Goal: Information Seeking & Learning: Learn about a topic

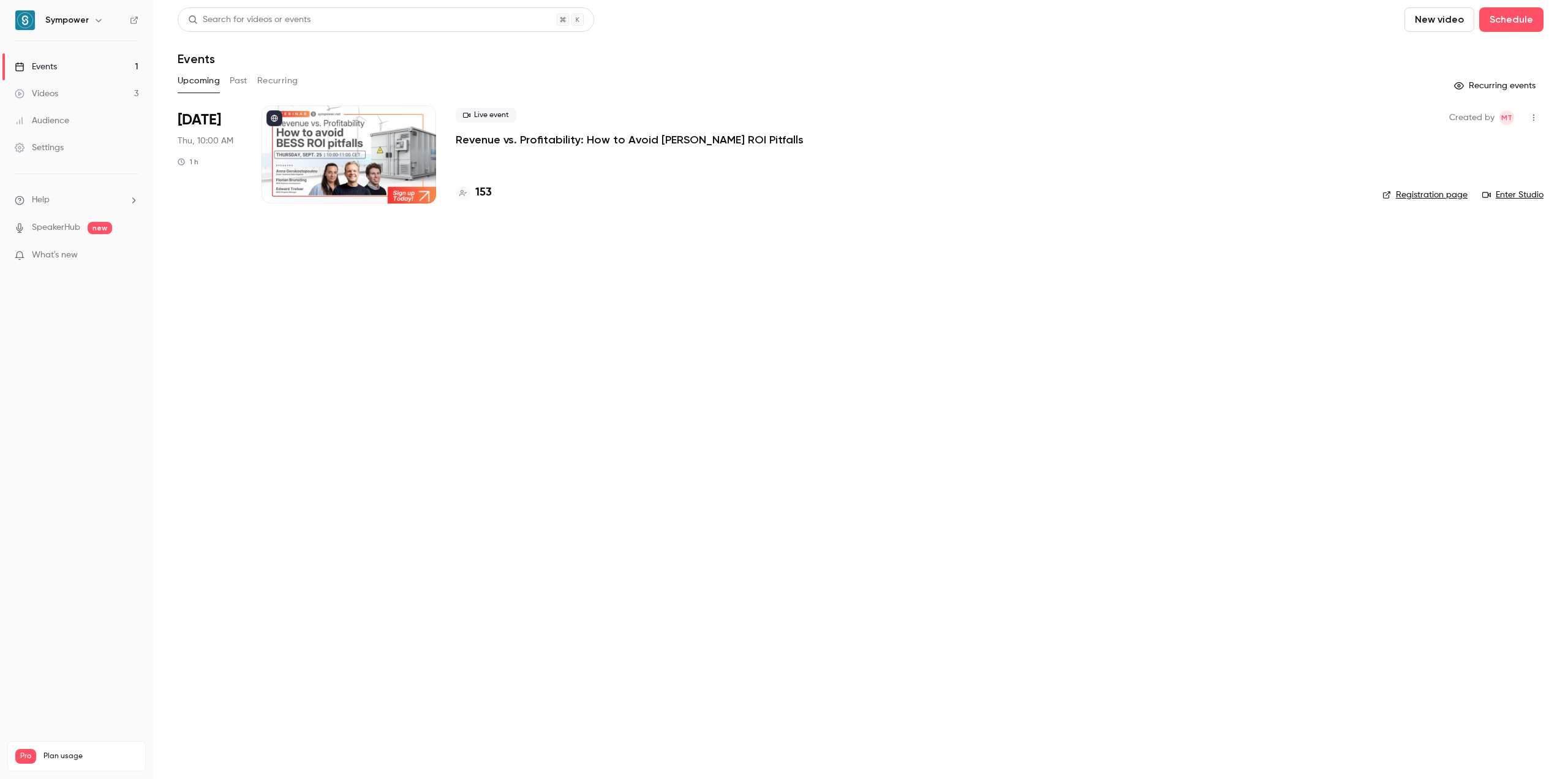
click at [584, 137] on p "Revenue vs. Profitability: How to Avoid [PERSON_NAME] ROI Pitfalls" at bounding box center [630, 139] width 348 height 15
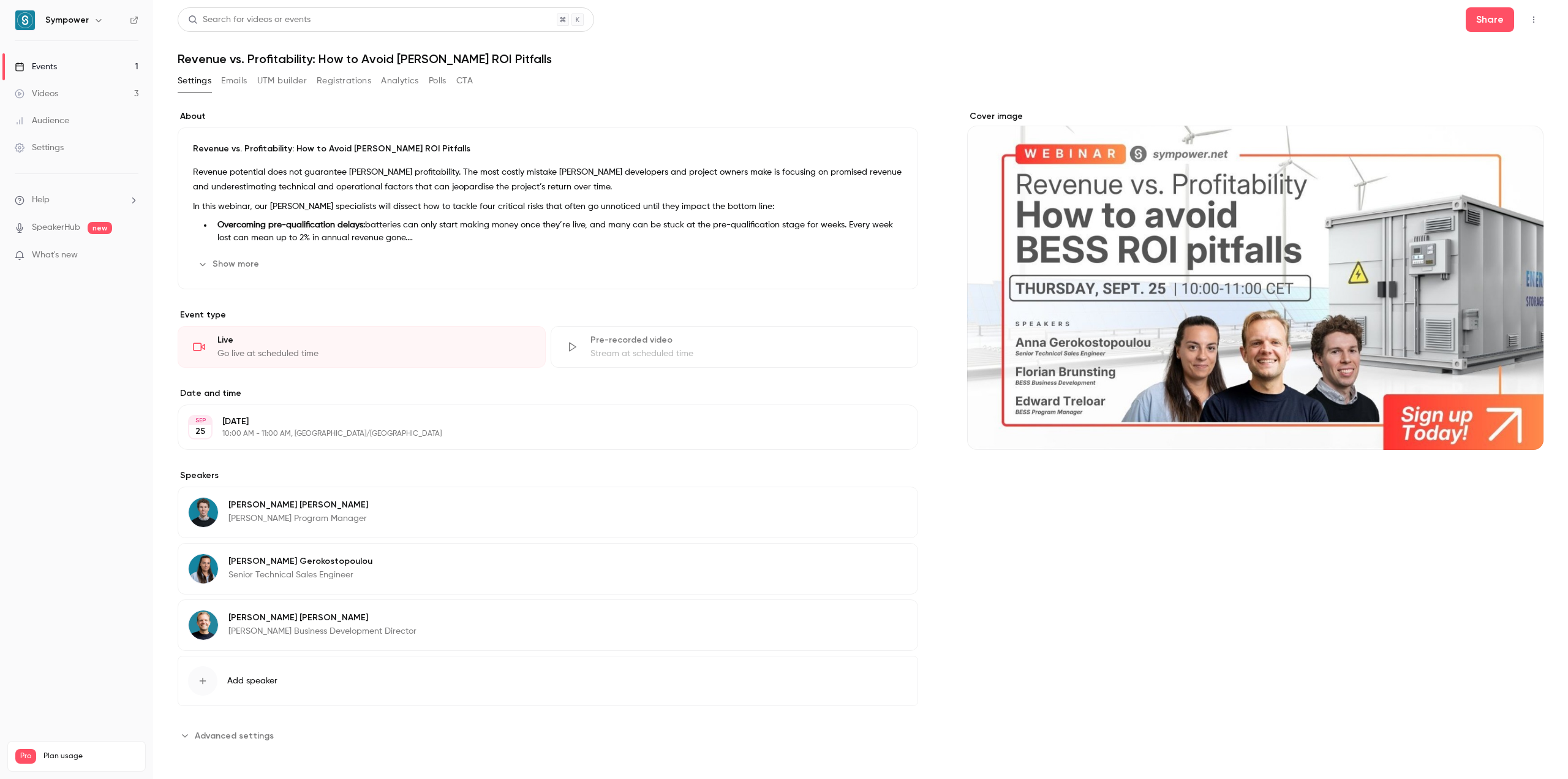
click at [360, 87] on button "Registrations" at bounding box center [344, 81] width 54 height 20
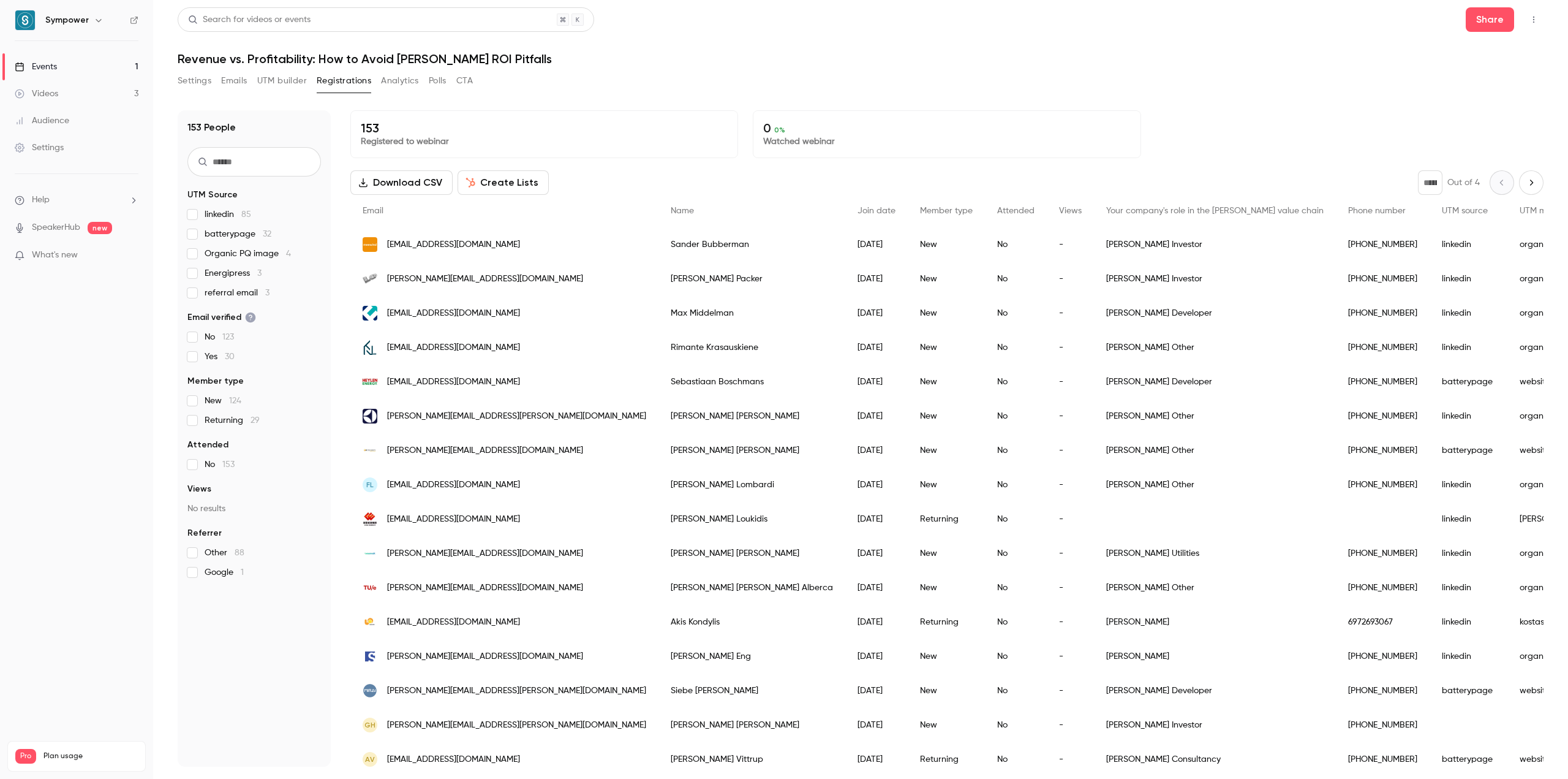
click at [53, 69] on div "Events" at bounding box center [35, 66] width 42 height 12
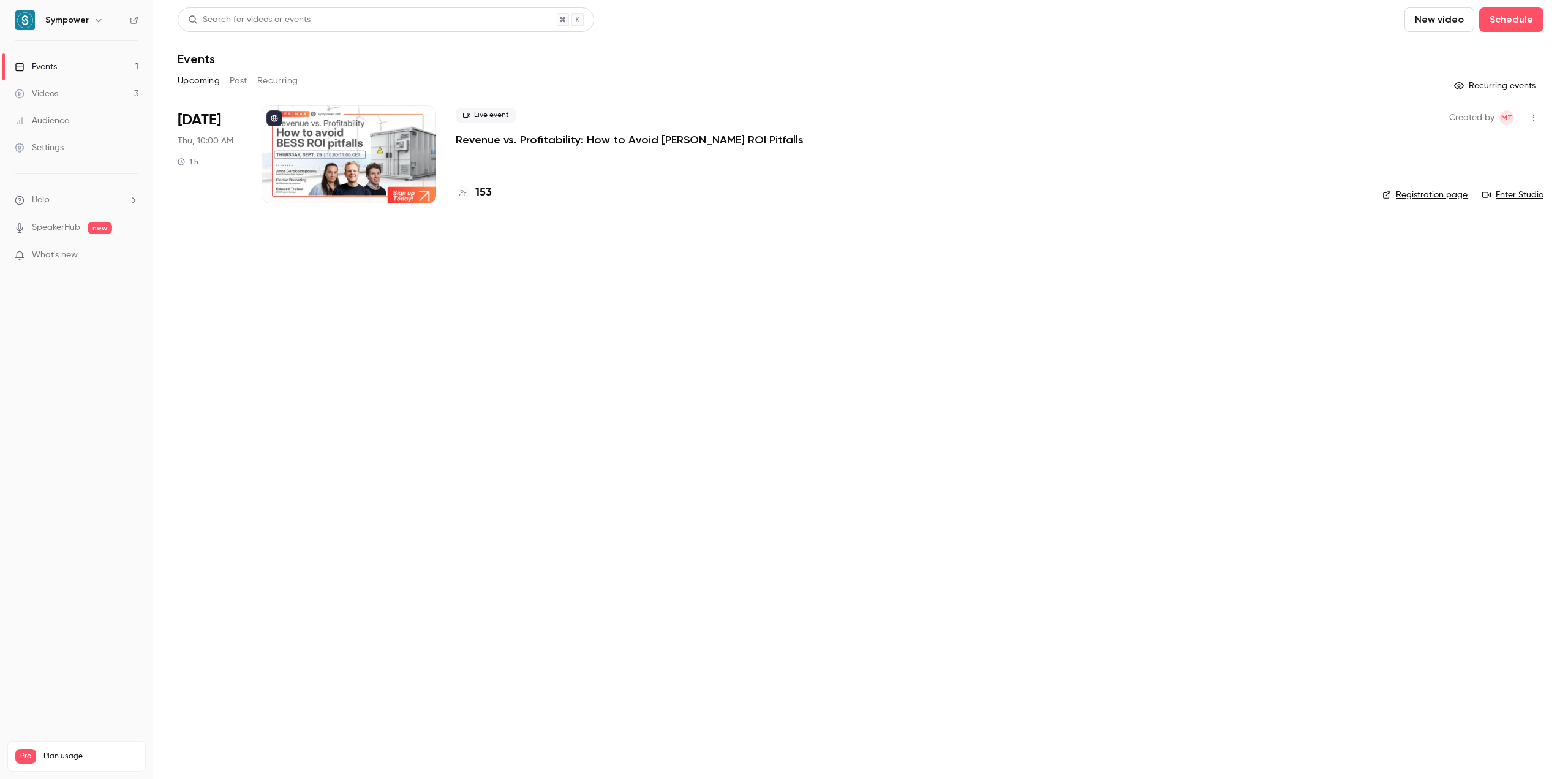
click at [235, 82] on button "Past" at bounding box center [238, 81] width 18 height 20
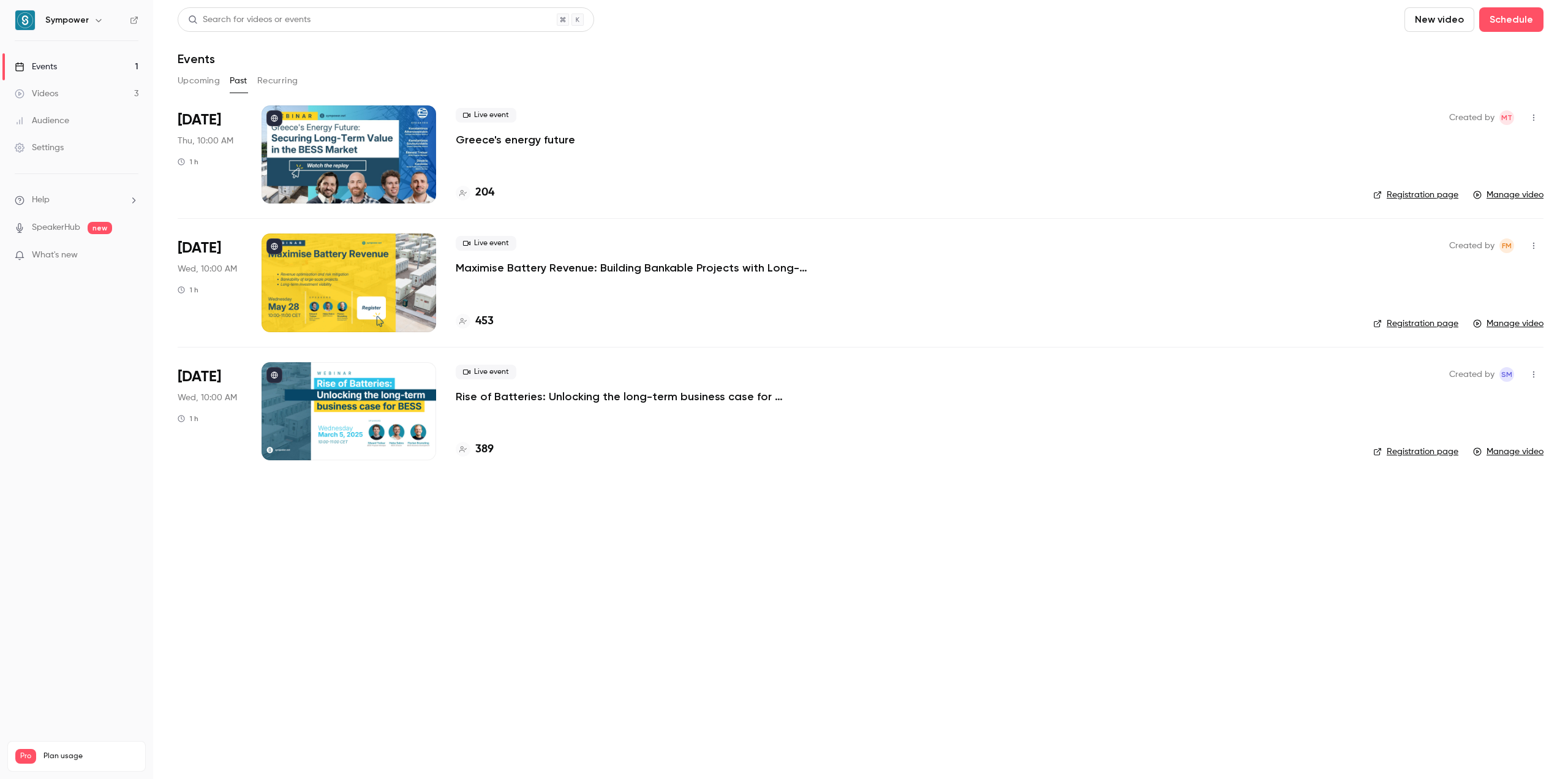
click at [89, 66] on link "Events 1" at bounding box center [76, 66] width 154 height 27
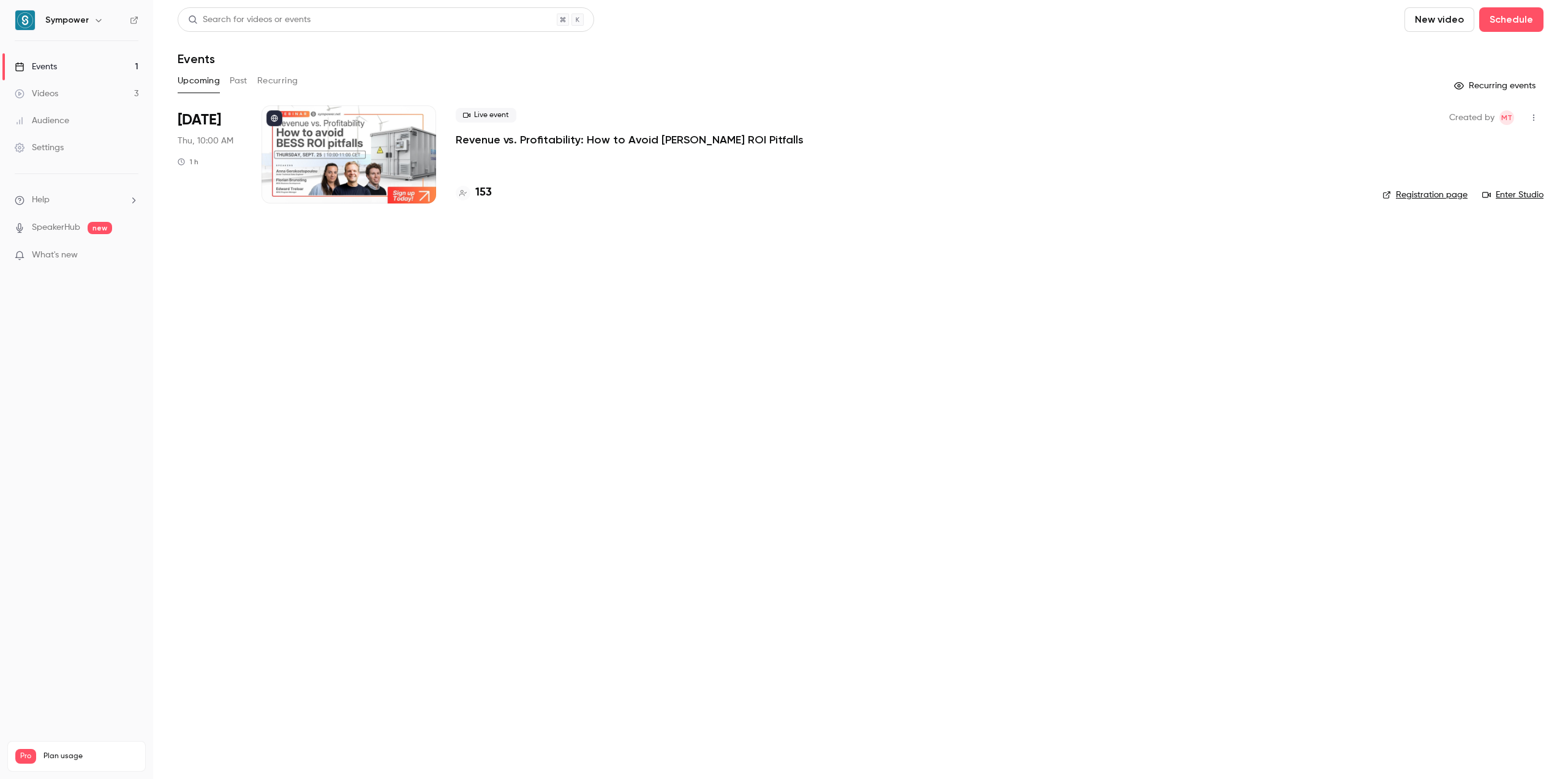
click at [234, 80] on button "Past" at bounding box center [238, 81] width 18 height 20
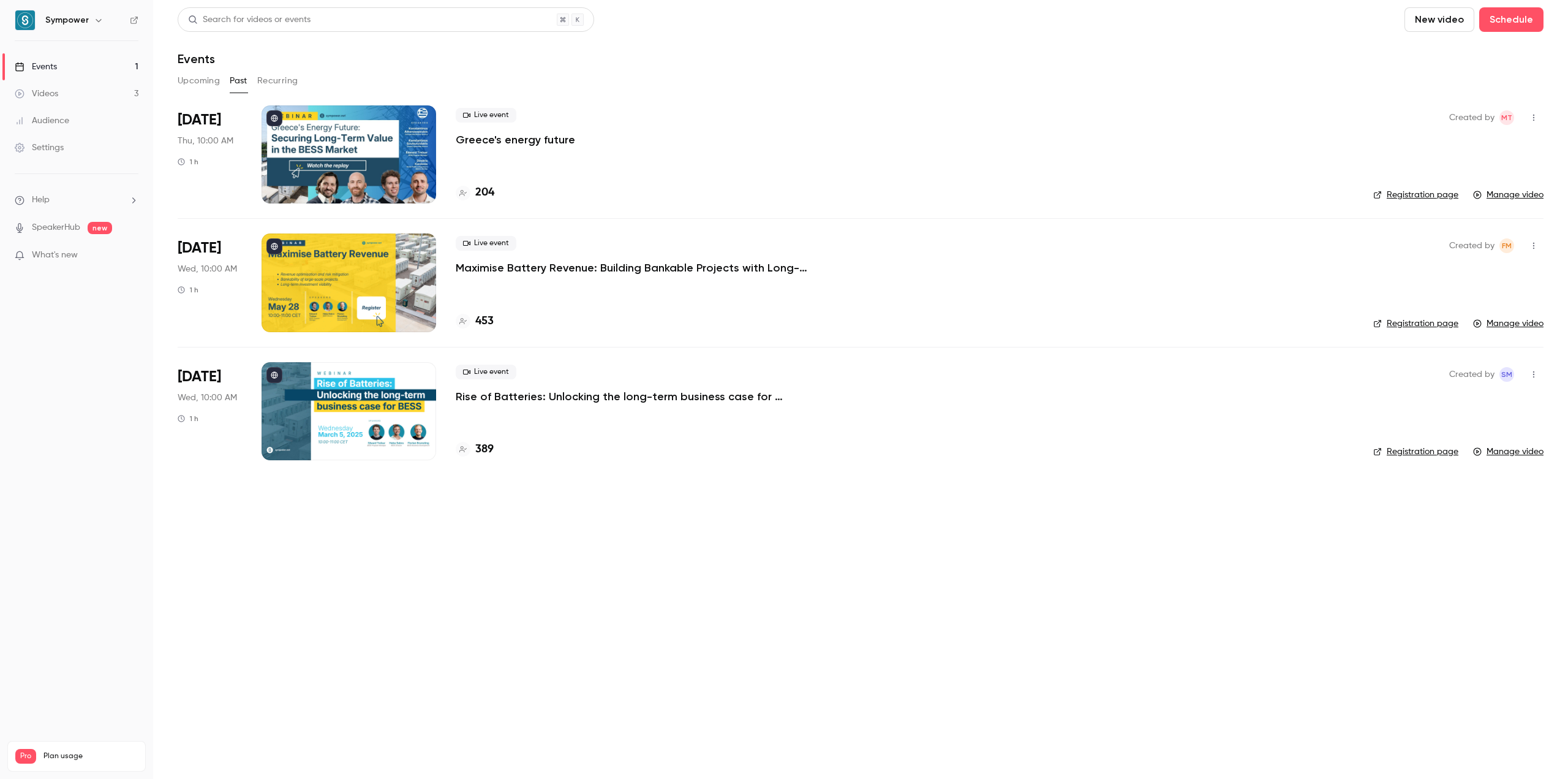
click at [89, 65] on link "Events 1" at bounding box center [76, 66] width 154 height 27
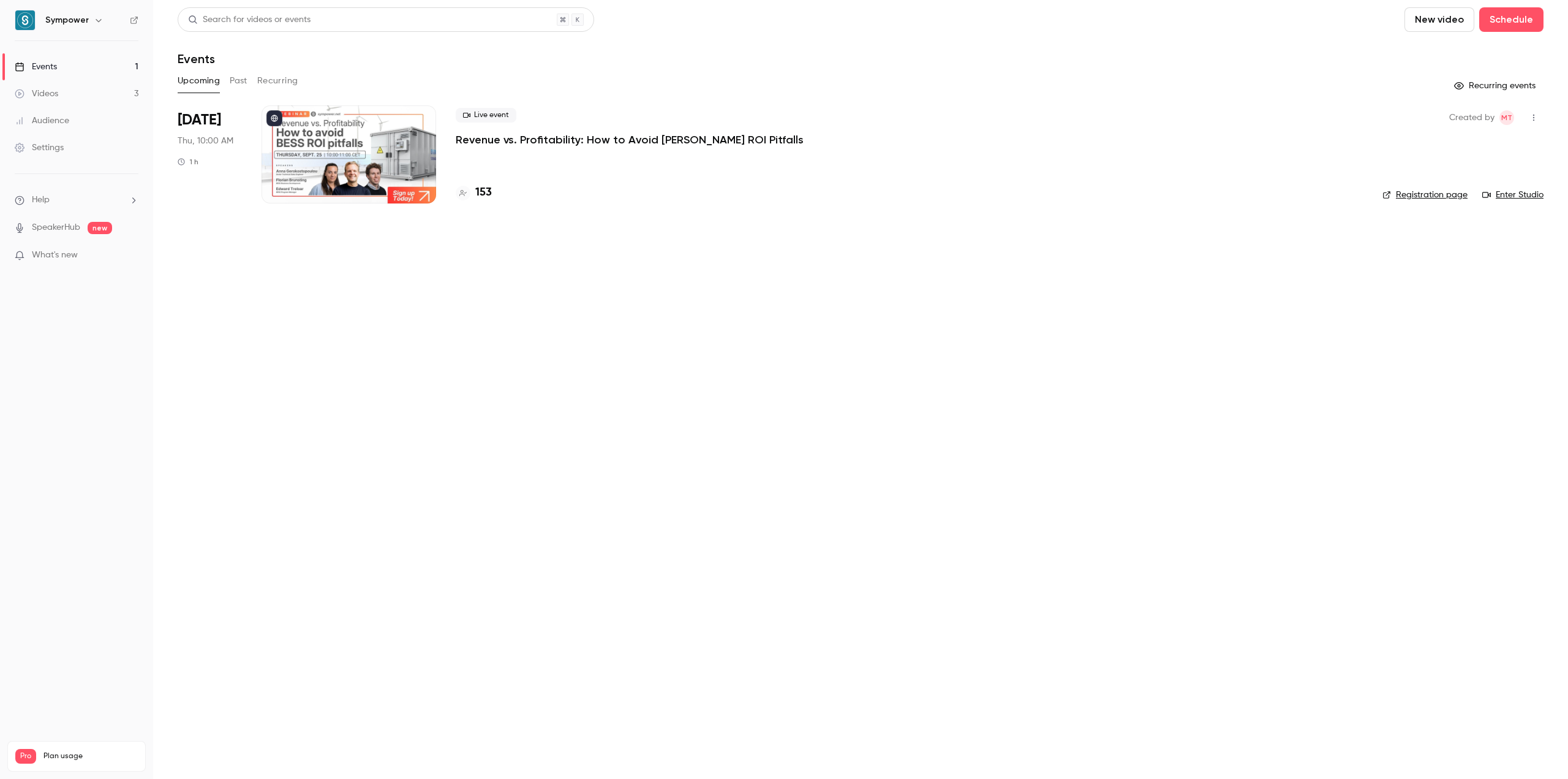
click at [68, 63] on link "Events 1" at bounding box center [76, 66] width 154 height 27
